Goal: Task Accomplishment & Management: Complete application form

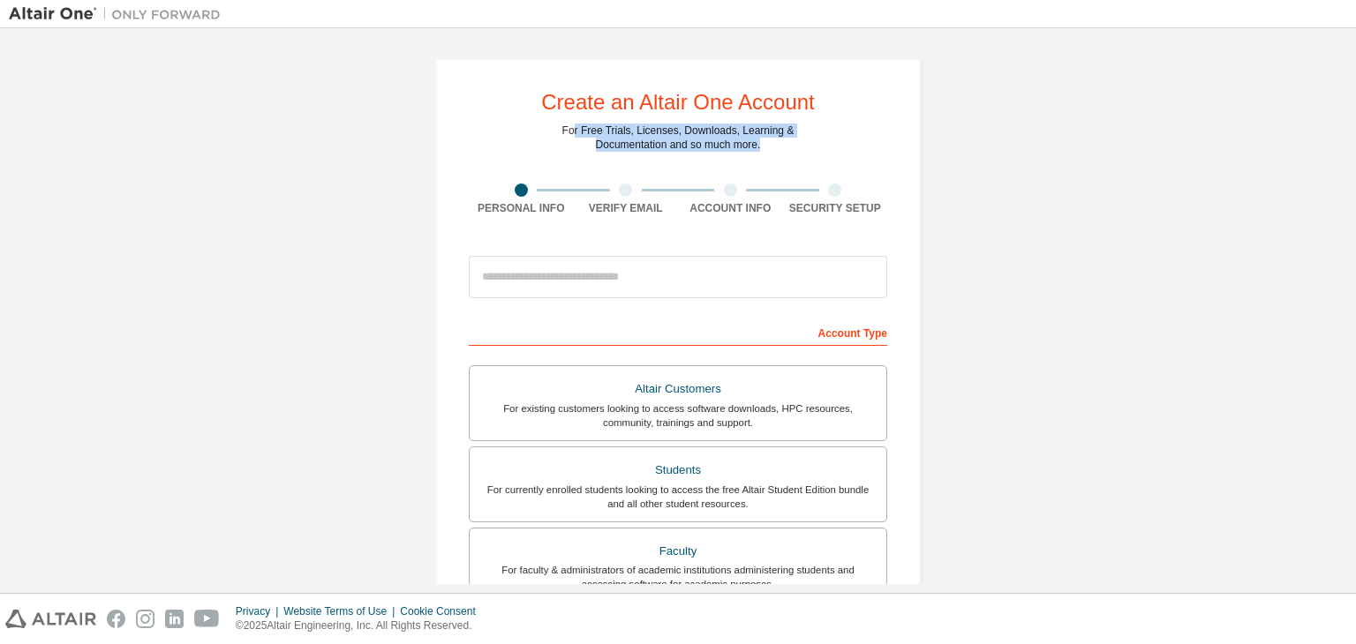
drag, startPoint x: 576, startPoint y: 132, endPoint x: 756, endPoint y: 140, distance: 179.4
click at [756, 140] on div "For Free Trials, Licenses, Downloads, Learning & Documentation and so much more." at bounding box center [678, 138] width 232 height 28
click at [781, 146] on div "For Free Trials, Licenses, Downloads, Learning & Documentation and so much more." at bounding box center [678, 138] width 232 height 28
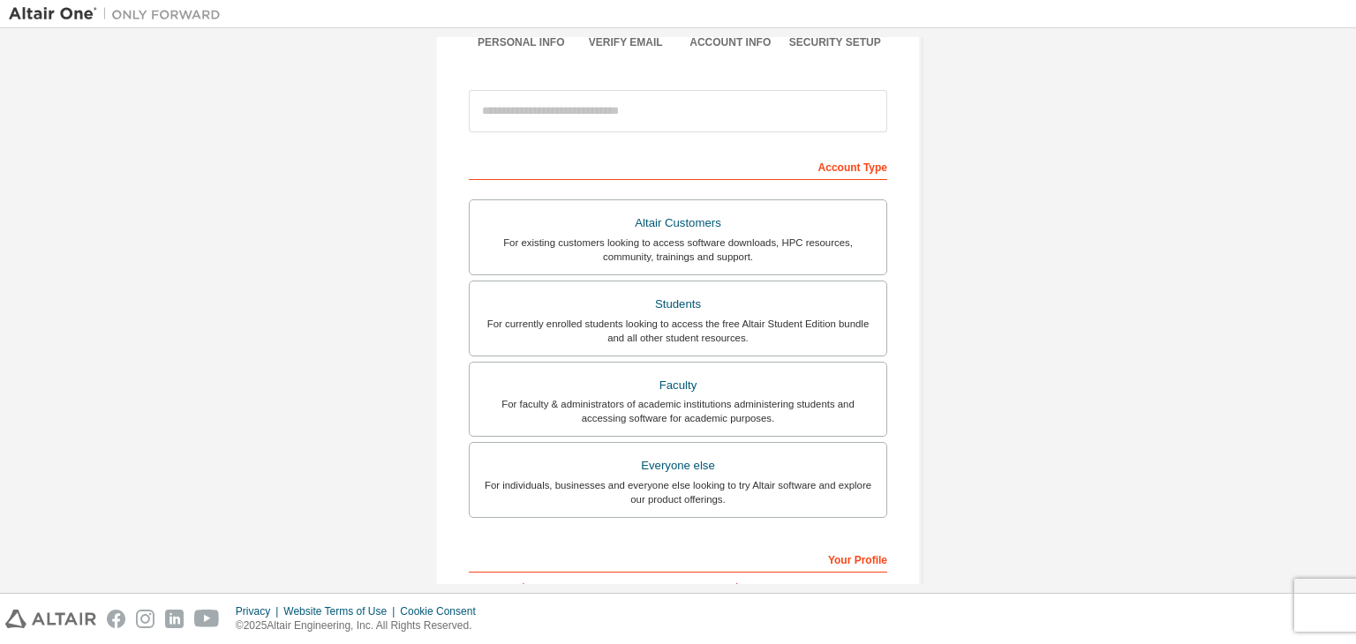
scroll to position [177, 0]
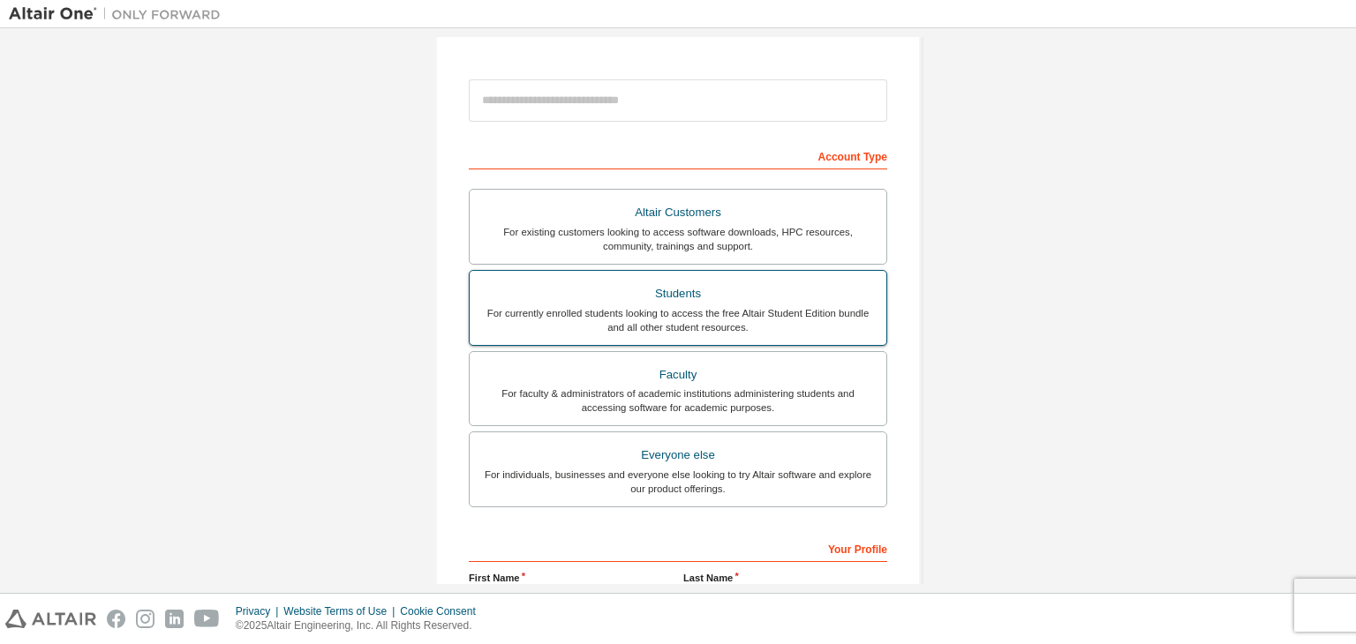
click at [629, 331] on div "For currently enrolled students looking to access the free Altair Student Editi…" at bounding box center [678, 320] width 396 height 28
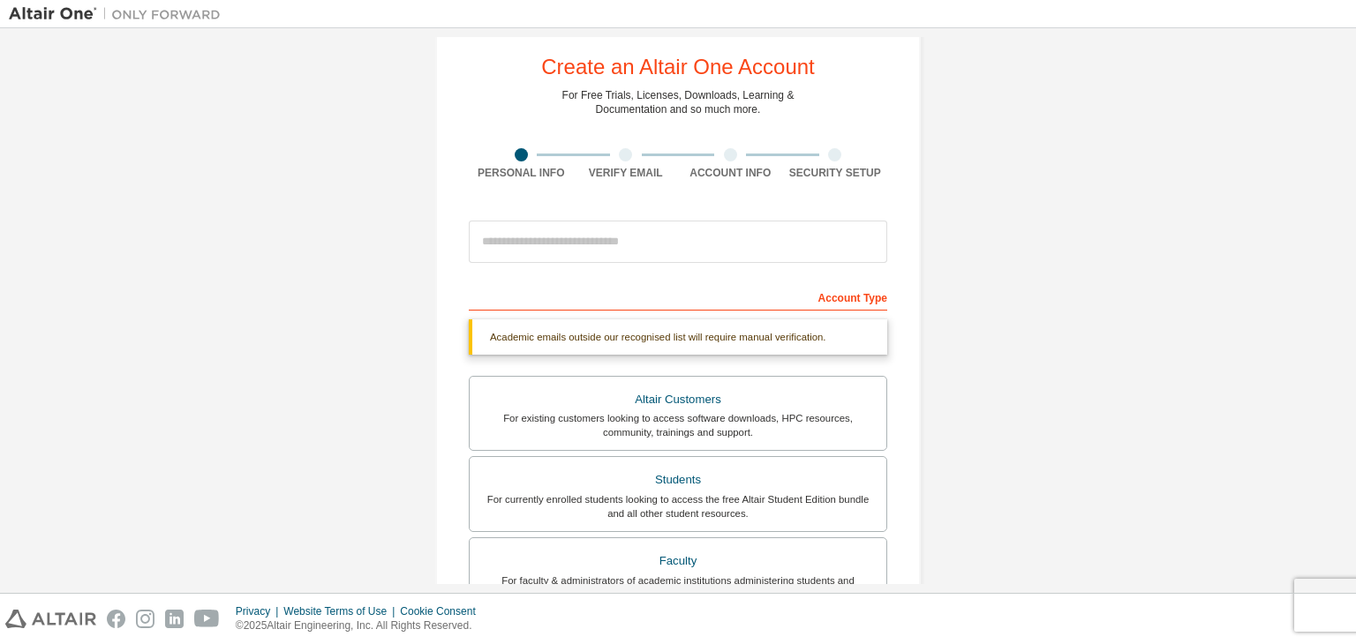
scroll to position [0, 0]
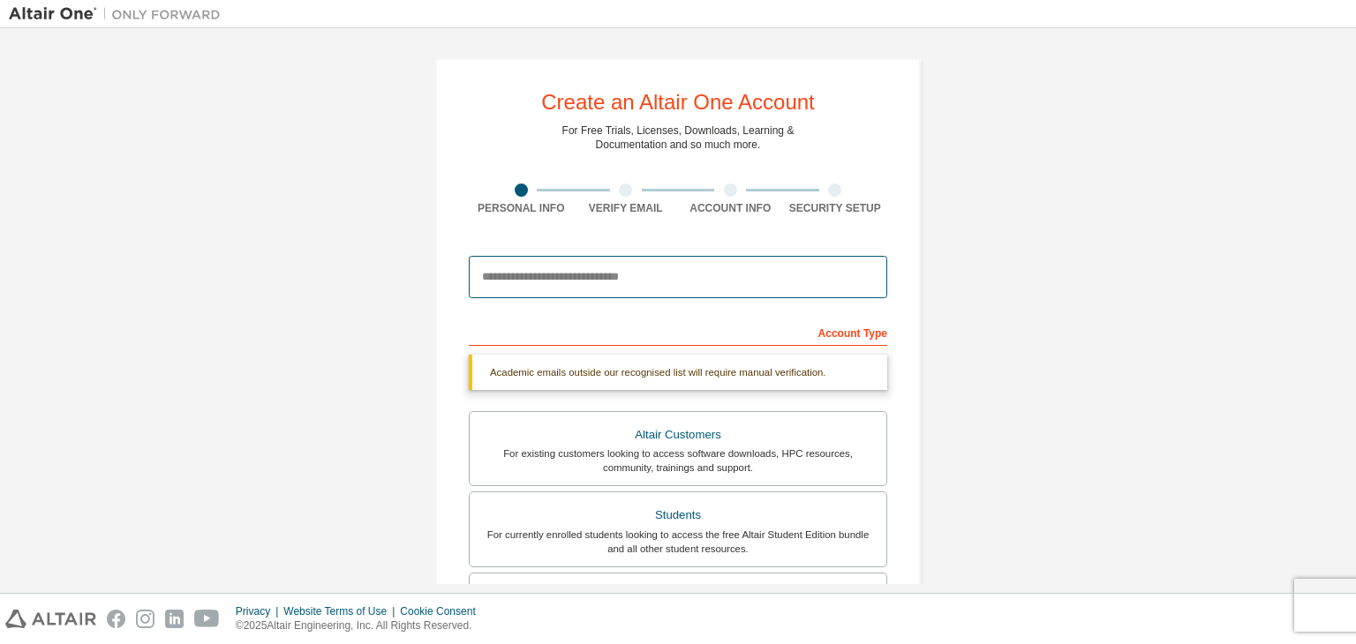
click at [614, 290] on input "email" at bounding box center [678, 277] width 418 height 42
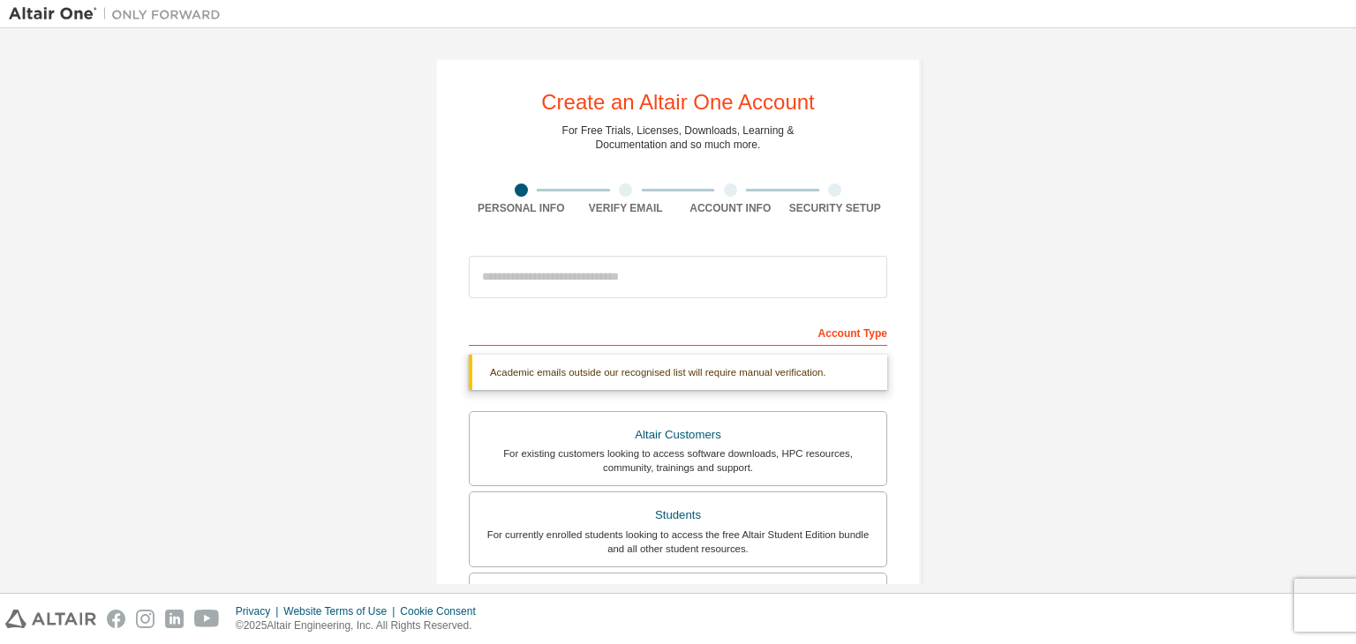
click at [700, 245] on div "Create an Altair One Account For Free Trials, Licenses, Downloads, Learning & D…" at bounding box center [678, 527] width 486 height 938
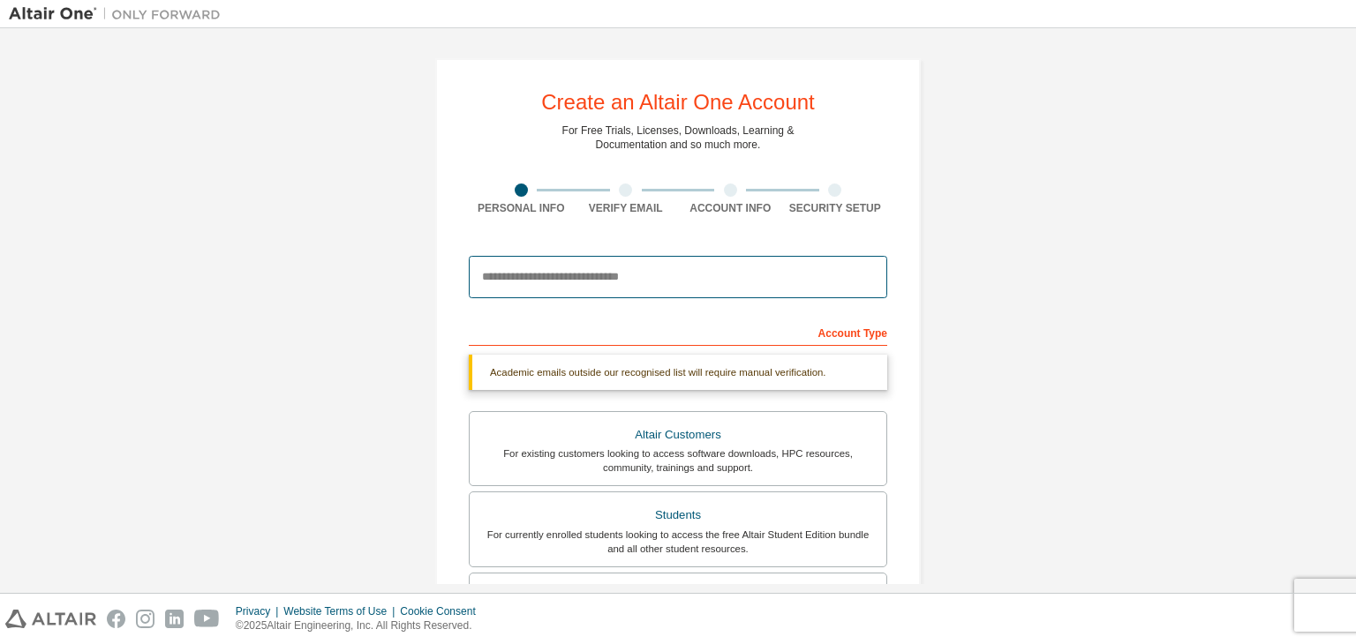
click at [673, 283] on input "email" at bounding box center [678, 277] width 418 height 42
type input "**********"
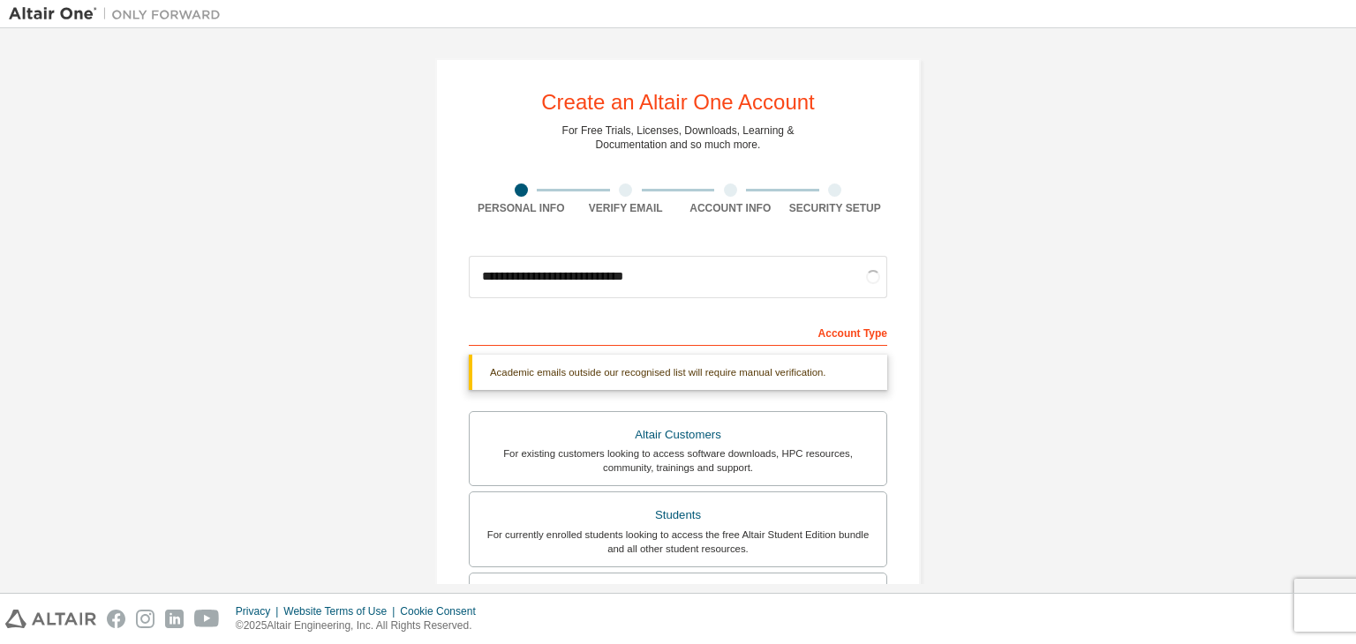
click at [983, 259] on div "**********" at bounding box center [678, 527] width 1338 height 981
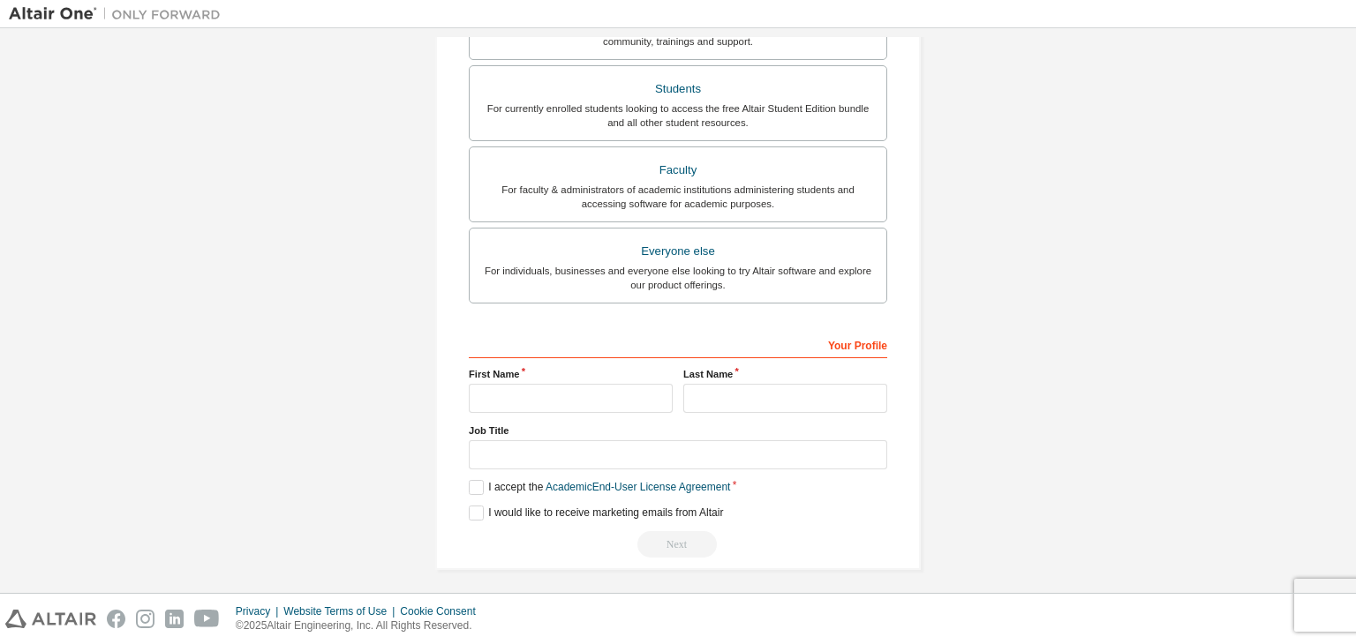
scroll to position [430, 0]
click at [512, 397] on input "text" at bounding box center [571, 394] width 204 height 29
click at [470, 486] on label "I accept the Academic End-User License Agreement" at bounding box center [599, 484] width 261 height 15
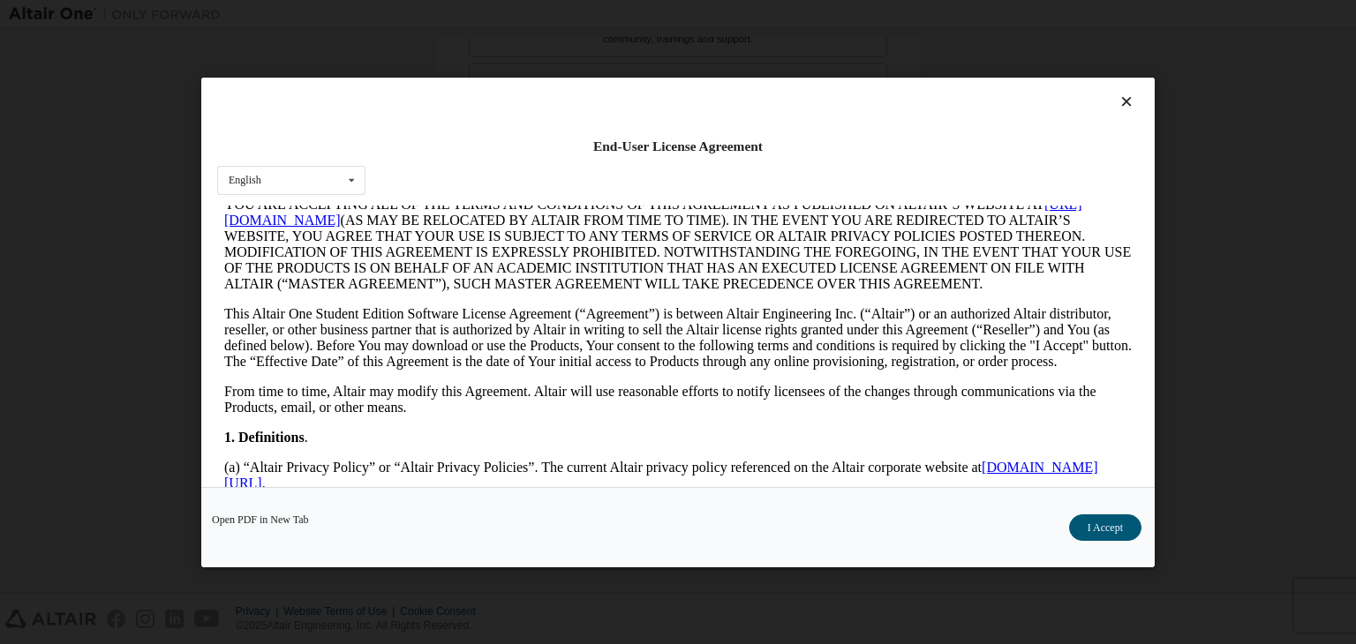
scroll to position [177, 0]
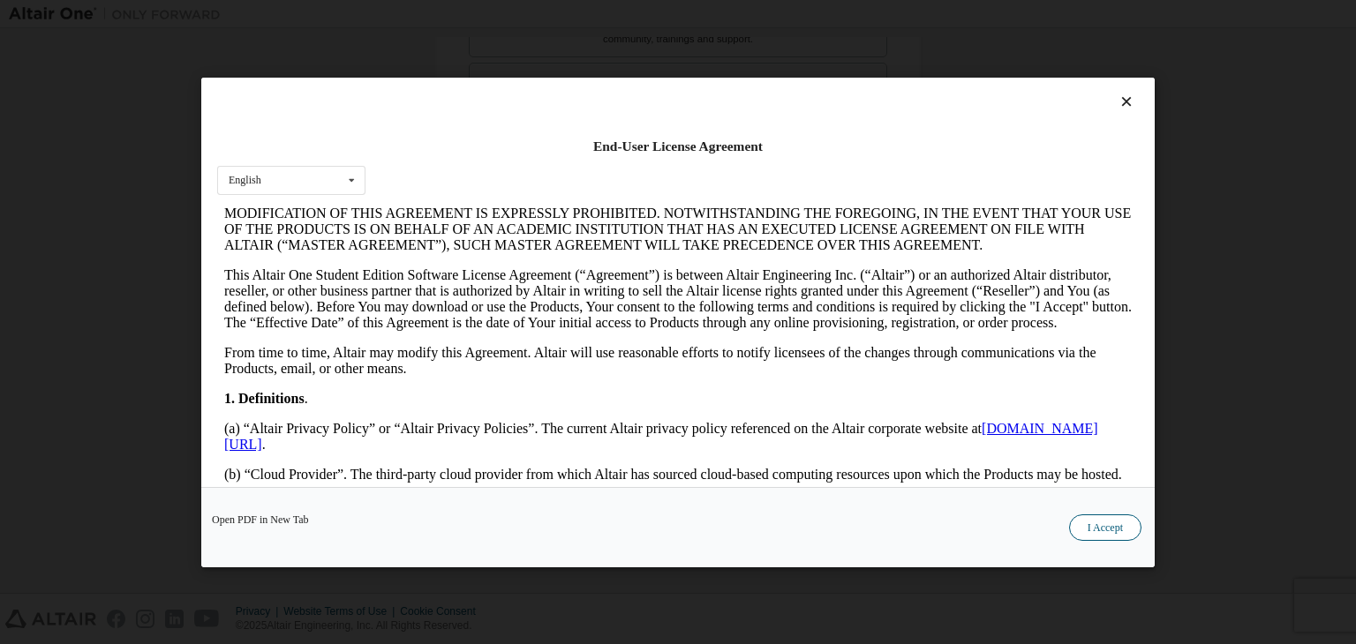
click at [1077, 517] on button "I Accept" at bounding box center [1105, 528] width 72 height 26
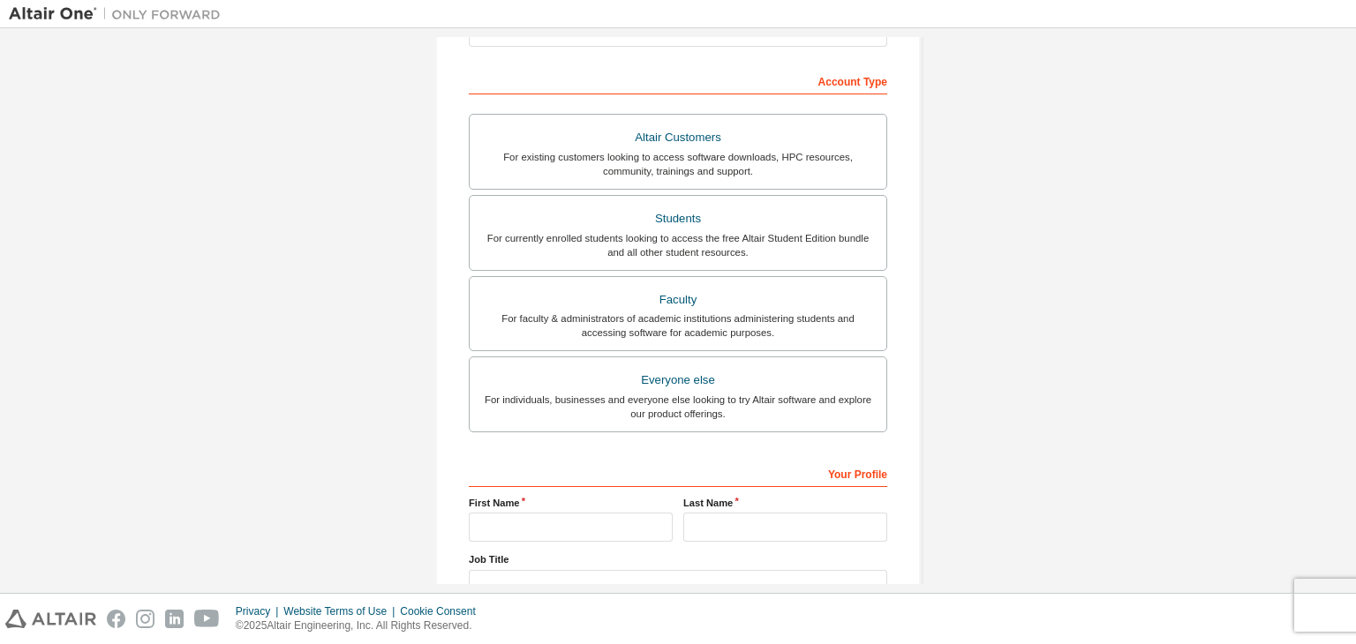
scroll to position [296, 0]
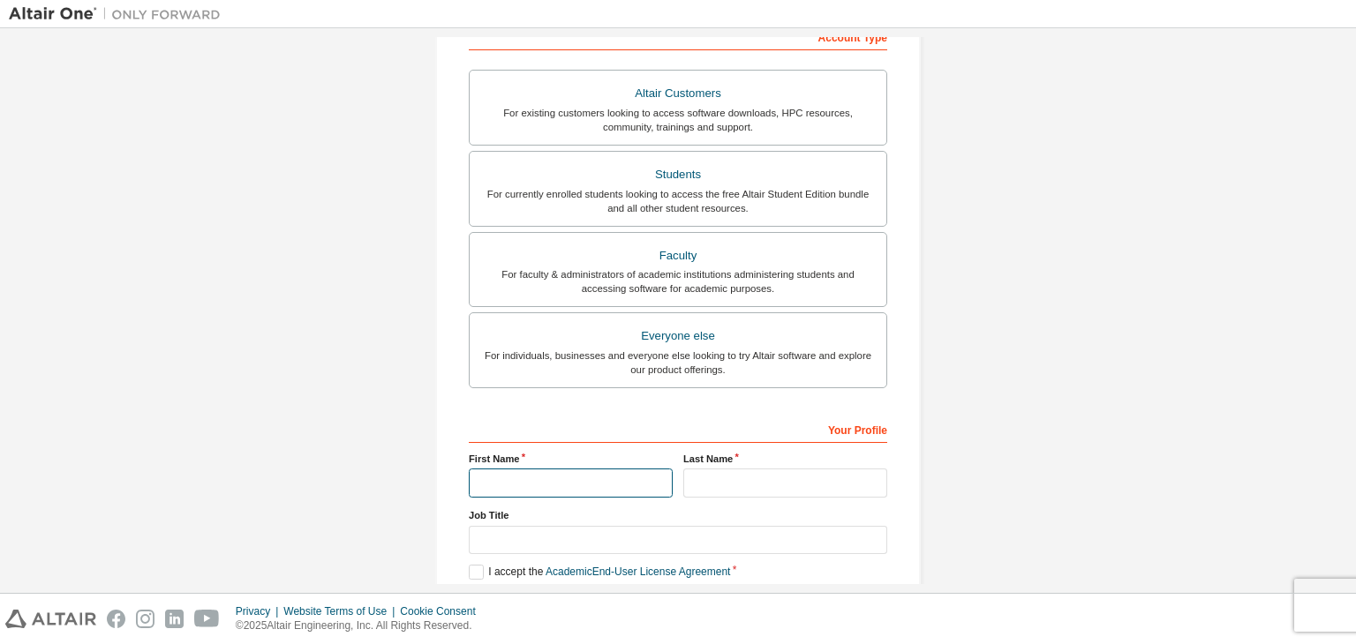
click at [551, 473] on input "text" at bounding box center [571, 483] width 204 height 29
type input "**********"
click at [760, 486] on input "text" at bounding box center [785, 483] width 204 height 29
type input "**********"
click at [1179, 471] on div "**********" at bounding box center [678, 208] width 1338 height 935
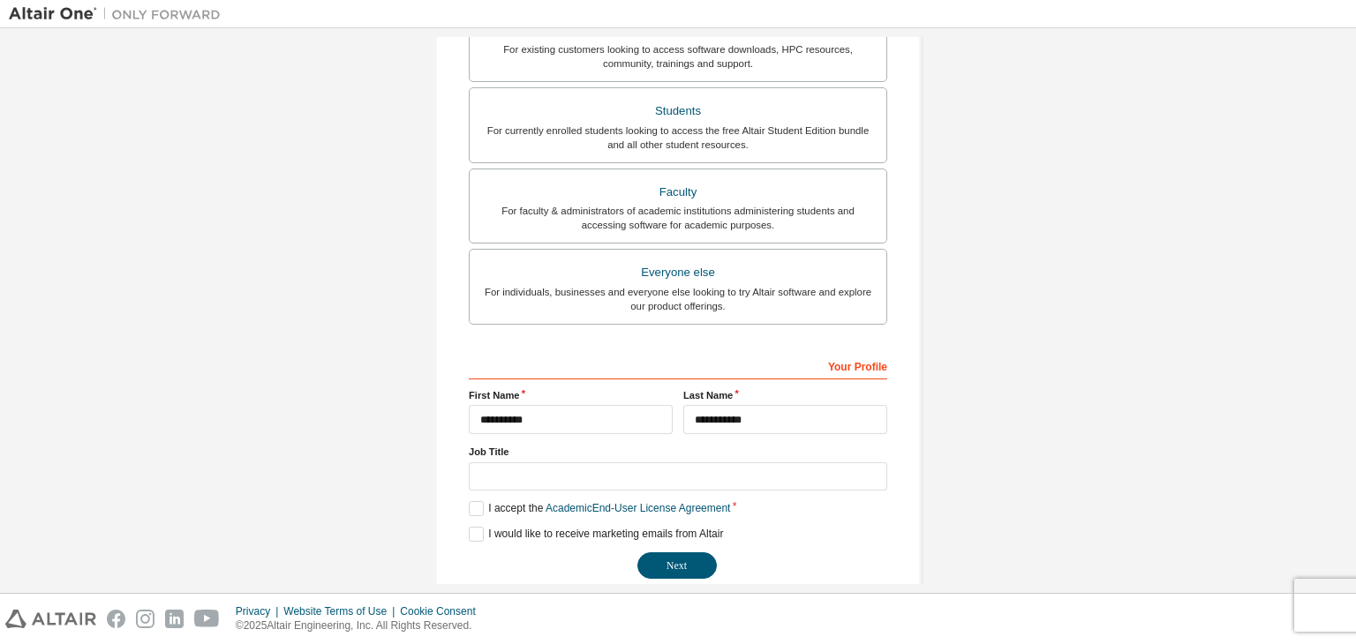
scroll to position [384, 0]
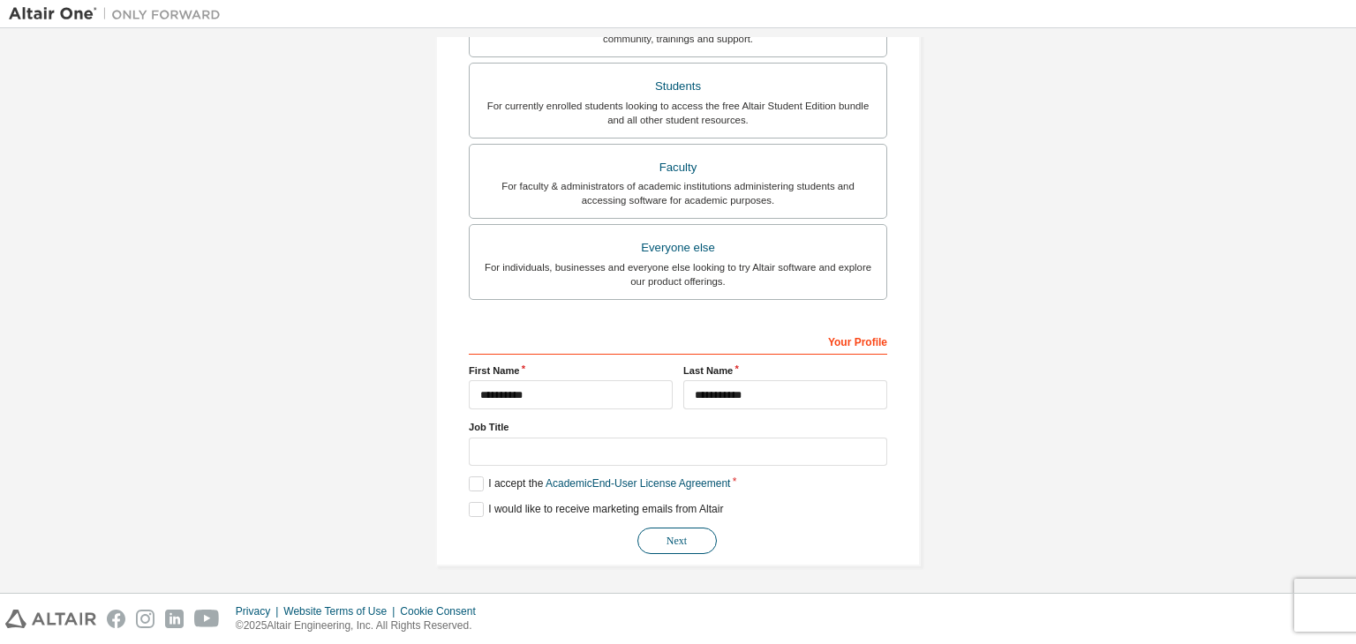
click at [655, 534] on button "Next" at bounding box center [676, 541] width 79 height 26
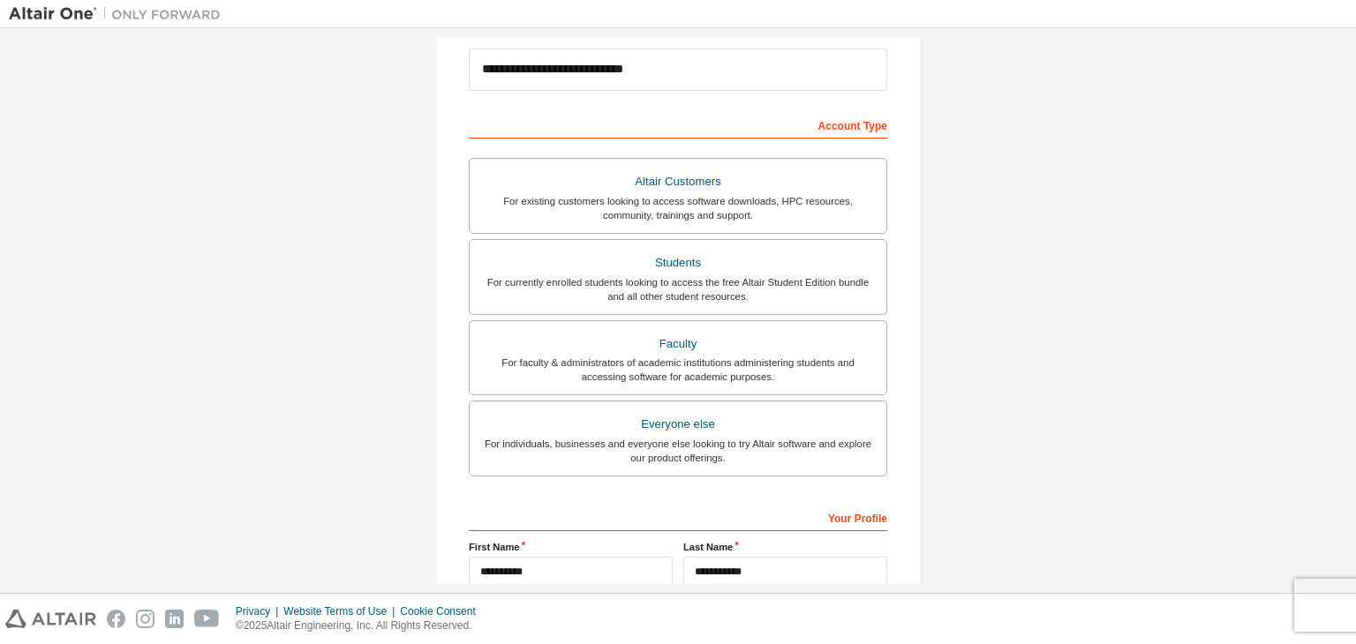
scroll to position [0, 0]
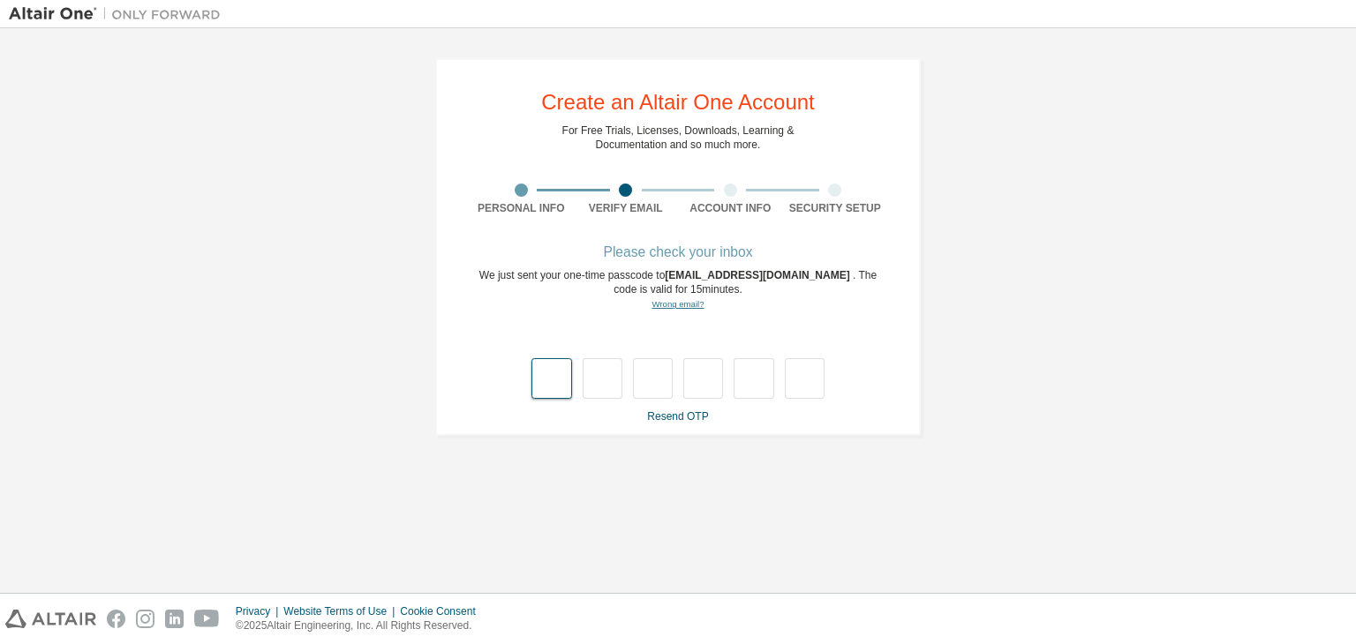
type input "*"
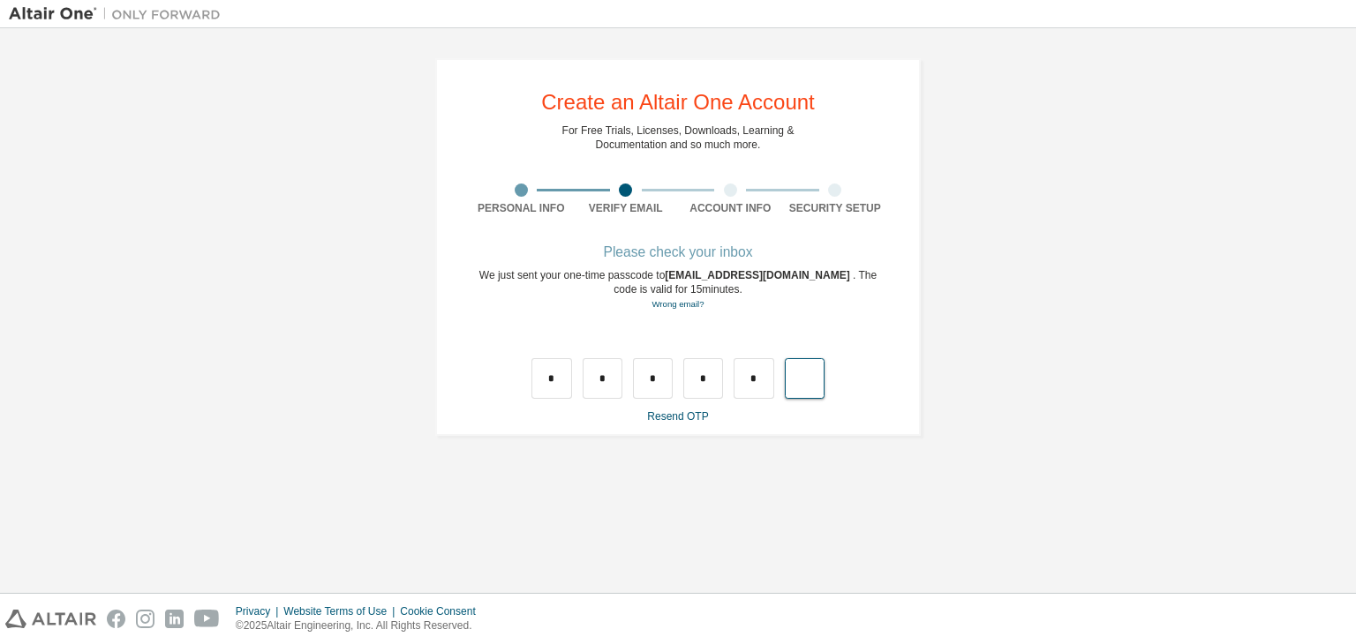
type input "*"
